Goal: Information Seeking & Learning: Check status

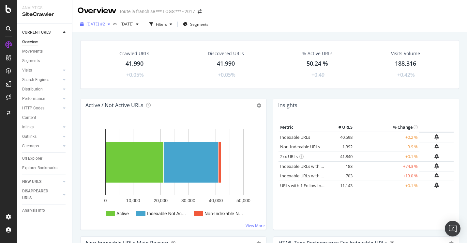
click at [113, 24] on div "button" at bounding box center [109, 24] width 8 height 4
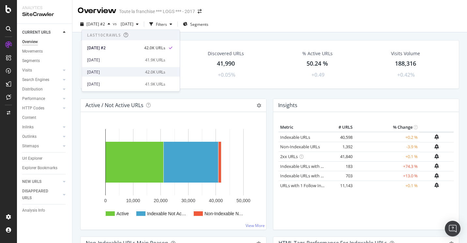
click at [125, 74] on div "[DATE]" at bounding box center [114, 72] width 54 height 6
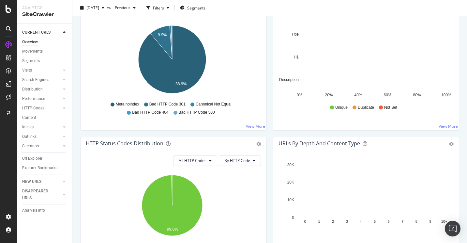
scroll to position [228, 0]
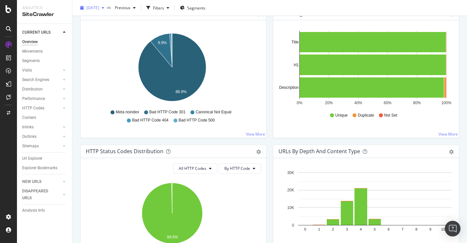
click at [107, 11] on div "[DATE]" at bounding box center [92, 8] width 29 height 10
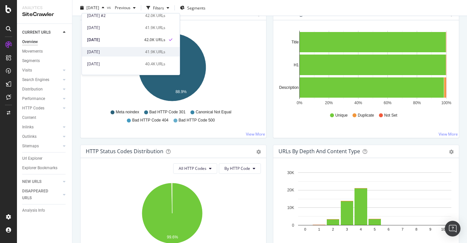
scroll to position [33, 0]
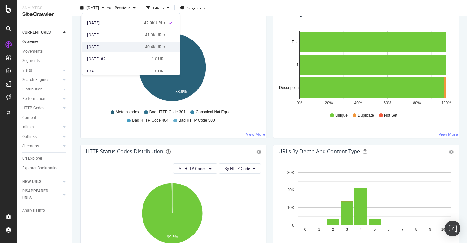
click at [136, 49] on div "[DATE]" at bounding box center [114, 47] width 54 height 6
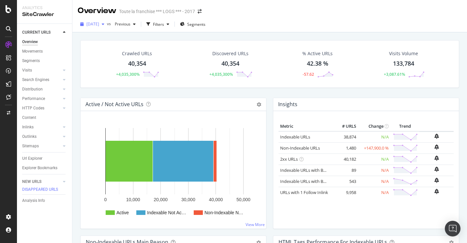
click at [107, 24] on div "button" at bounding box center [103, 24] width 8 height 4
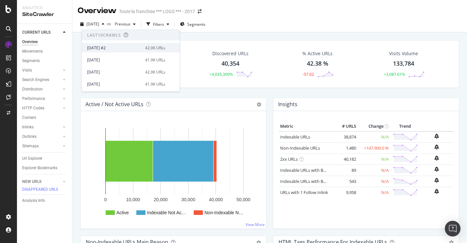
click at [128, 50] on div "[DATE] #2" at bounding box center [114, 48] width 54 height 6
